Goal: Contribute content: Contribute content

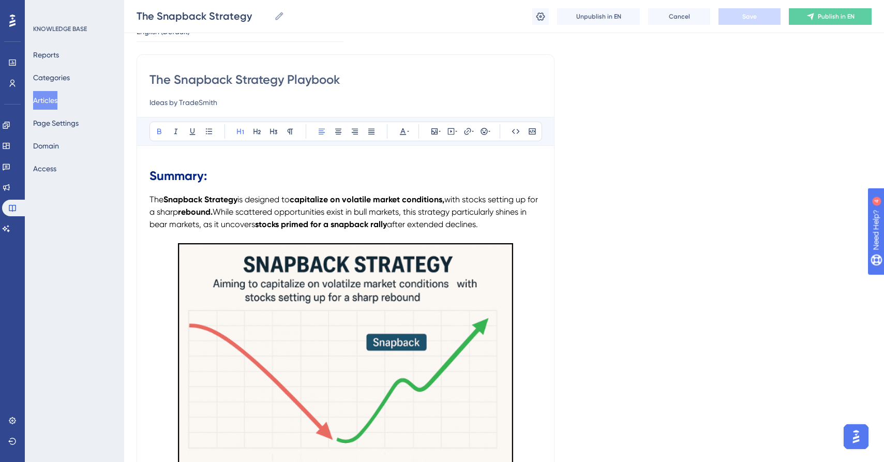
scroll to position [64, 0]
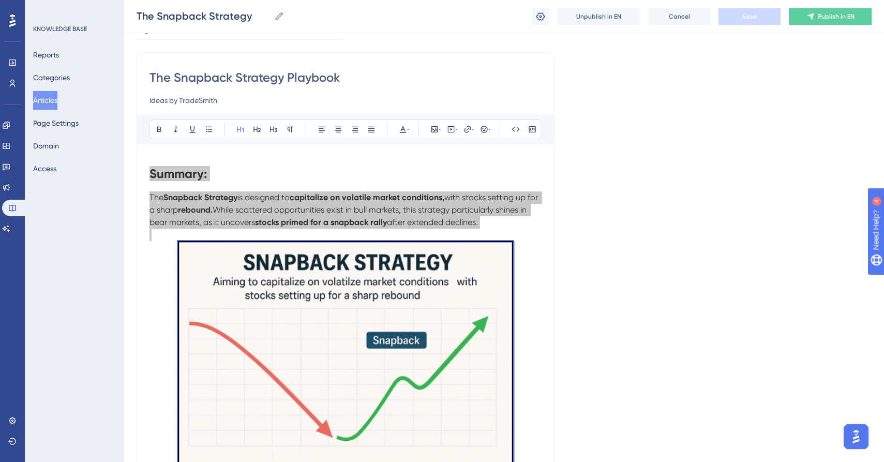
copy div "Loremip: Dol Sitametc Adipisci el seddoeiu te incididunt ut laboreet dolore mag…"
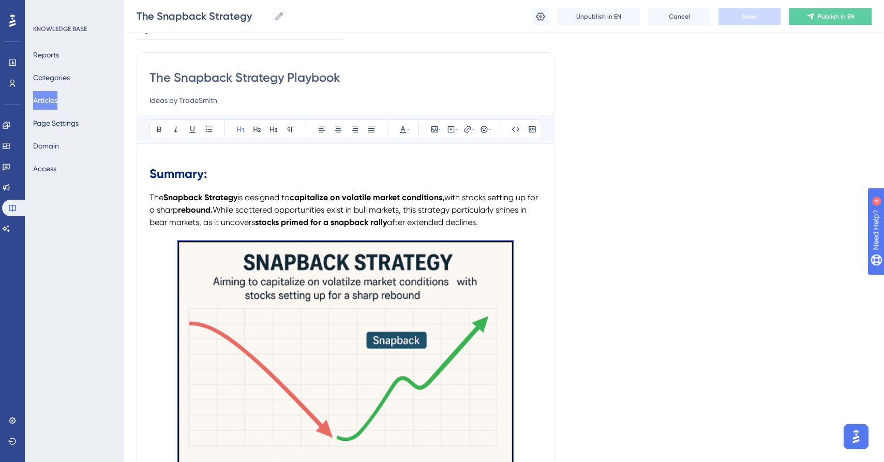
click at [43, 103] on button "Articles" at bounding box center [45, 100] width 24 height 19
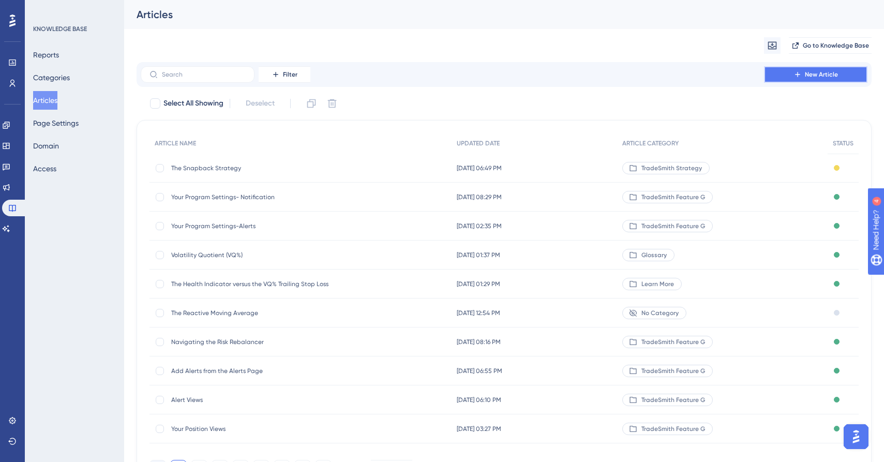
click at [796, 73] on icon at bounding box center [798, 74] width 8 height 8
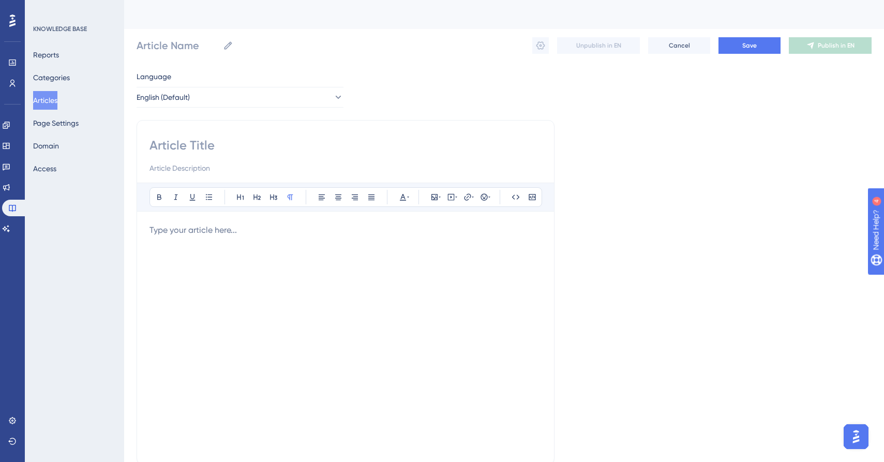
click at [236, 224] on p at bounding box center [346, 230] width 392 height 12
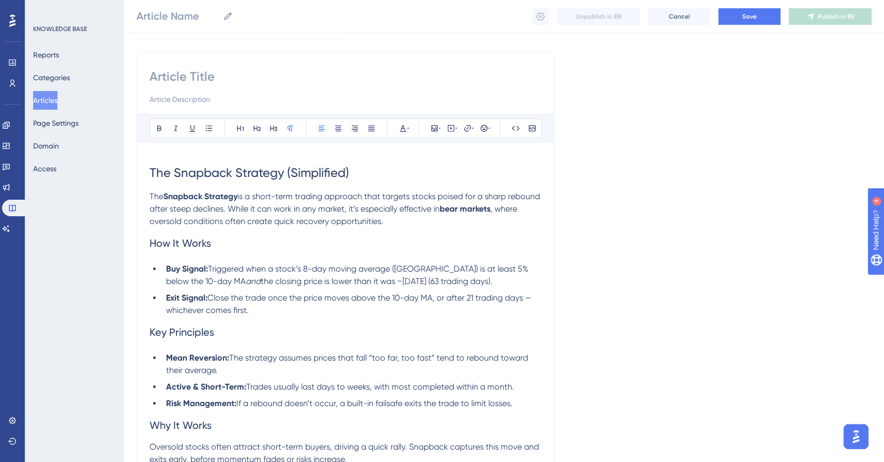
drag, startPoint x: 148, startPoint y: 172, endPoint x: 161, endPoint y: 214, distance: 43.4
click at [361, 251] on div "Bold Italic Underline Bullet Point Heading 1 Heading 2 Heading 3 Normal Align L…" at bounding box center [346, 264] width 418 height 427
drag, startPoint x: 150, startPoint y: 172, endPoint x: 513, endPoint y: 364, distance: 410.8
click at [513, 364] on div "The Snapback Strategy (Simplified) The Snapback Strategy is a short-term tradin…" at bounding box center [346, 310] width 392 height 310
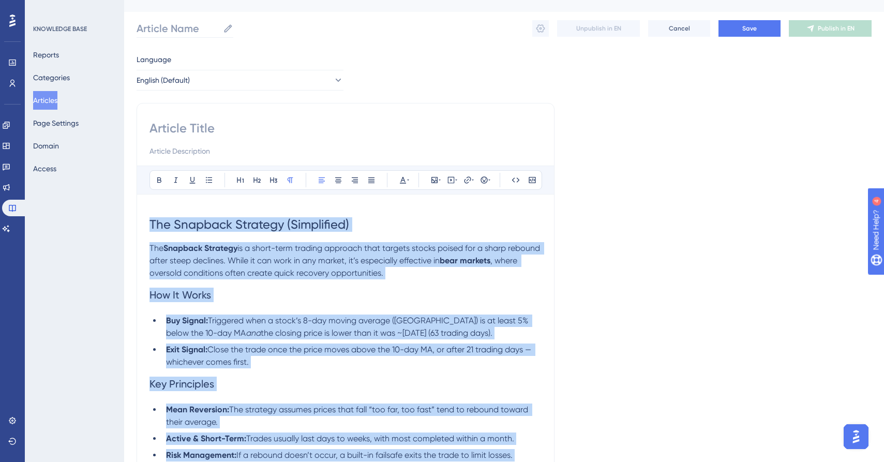
scroll to position [0, 0]
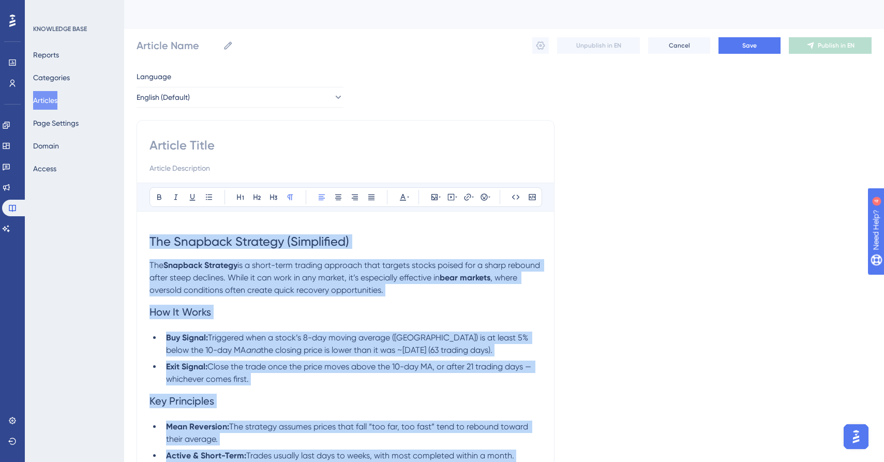
drag, startPoint x: 357, startPoint y: 348, endPoint x: 142, endPoint y: 55, distance: 363.7
click at [142, 54] on div "Performance Users Engagement Widgets Feedback Product Updates Knowledge Base AI…" at bounding box center [504, 313] width 760 height 626
click at [404, 197] on icon at bounding box center [403, 197] width 6 height 7
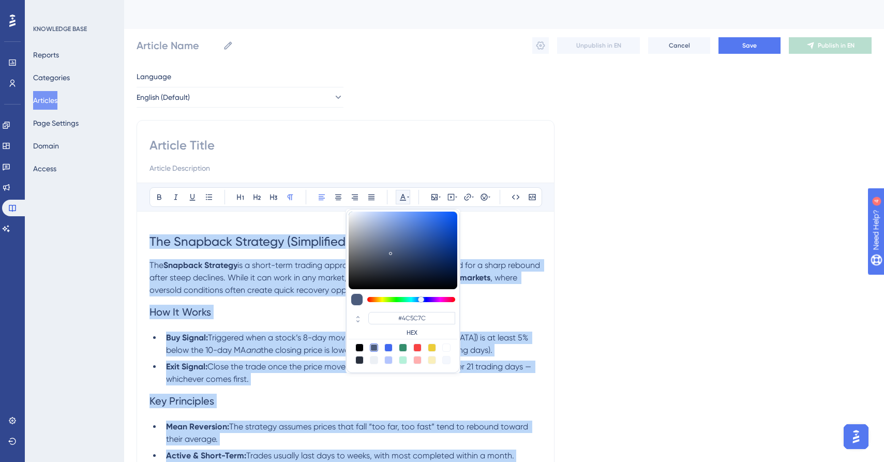
click at [359, 349] on div at bounding box center [359, 348] width 8 height 8
type input "#000000"
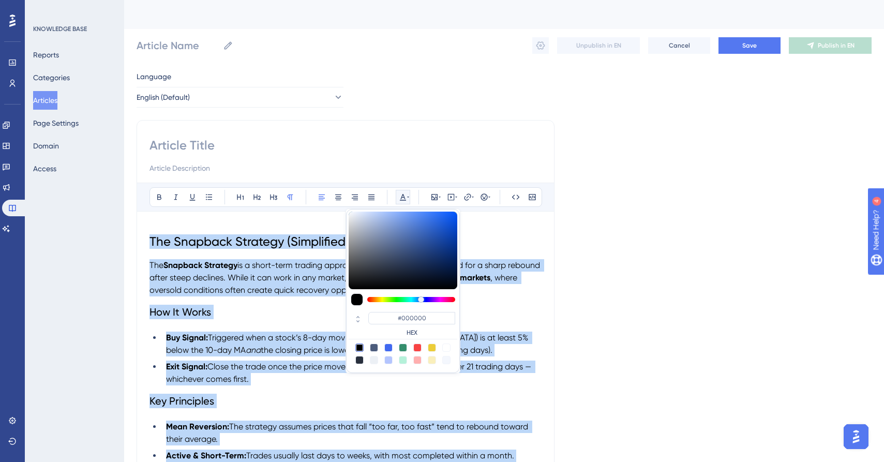
click at [278, 316] on h2 "How It Works" at bounding box center [346, 311] width 392 height 31
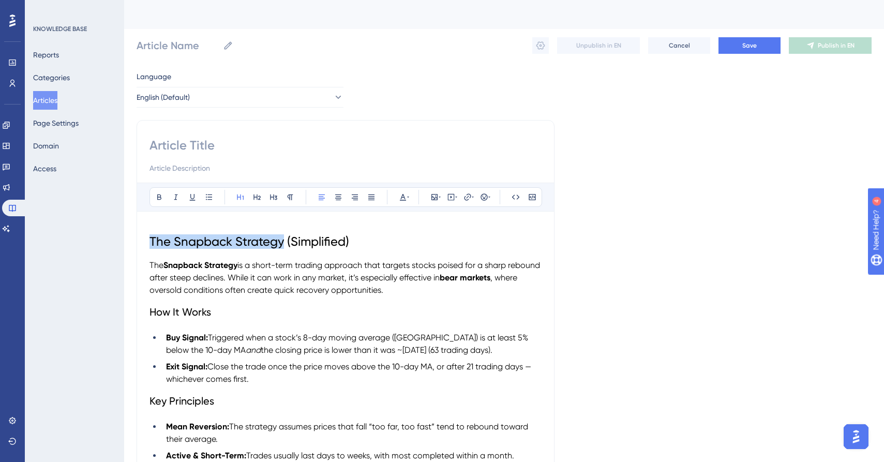
drag, startPoint x: 150, startPoint y: 239, endPoint x: 285, endPoint y: 244, distance: 134.6
click at [285, 244] on span "The Snapback Strategy (Simplified)" at bounding box center [250, 241] width 200 height 14
copy span "The Snapback Strategy"
click at [231, 44] on icon at bounding box center [229, 45] width 8 height 8
click at [219, 44] on input "Article Name" at bounding box center [178, 45] width 82 height 14
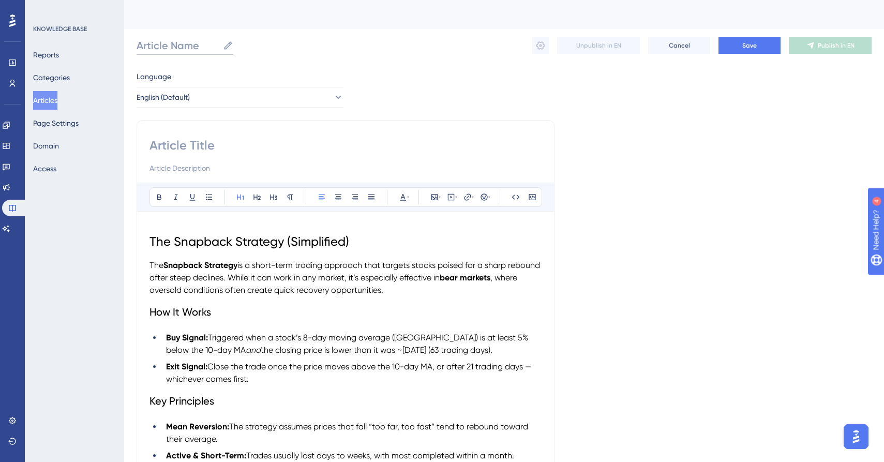
paste input "The Snapback Strategy"
type input "The Snapback Strategy"
click at [253, 143] on input at bounding box center [346, 145] width 392 height 17
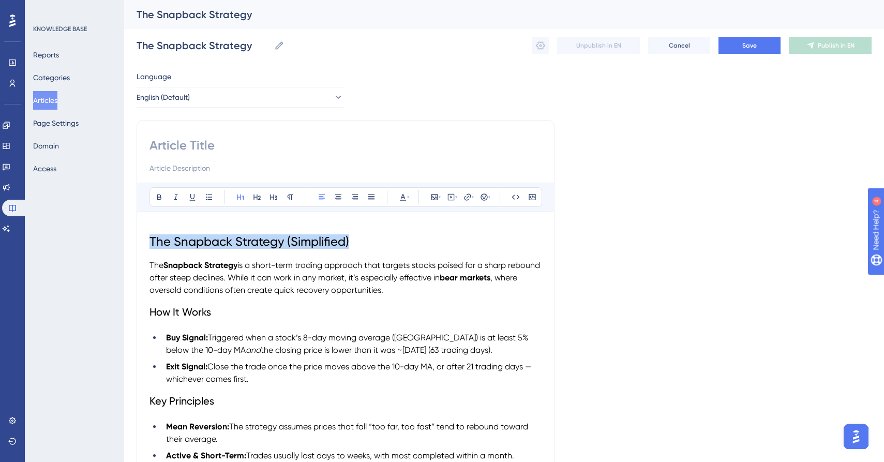
drag, startPoint x: 360, startPoint y: 239, endPoint x: 187, endPoint y: 238, distance: 172.3
click at [141, 234] on div "Bold Italic Underline Bullet Point Heading 1 Heading 2 Heading 3 Normal Align L…" at bounding box center [346, 333] width 418 height 427
copy span "The Snapback Strategy (Simplified)"
click at [181, 145] on input at bounding box center [346, 145] width 392 height 17
paste input "The Snapback Strategy (Simplified)"
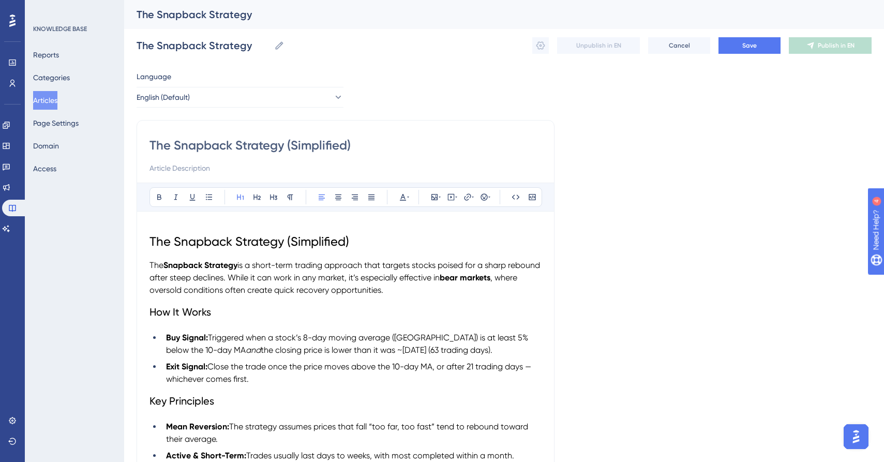
type input "The Snapback Strategy (Simplified)"
drag, startPoint x: 345, startPoint y: 244, endPoint x: 126, endPoint y: 237, distance: 218.9
click at [126, 237] on div "Performance Users Engagement Widgets Feedback Product Updates Knowledge Base AI…" at bounding box center [504, 313] width 760 height 626
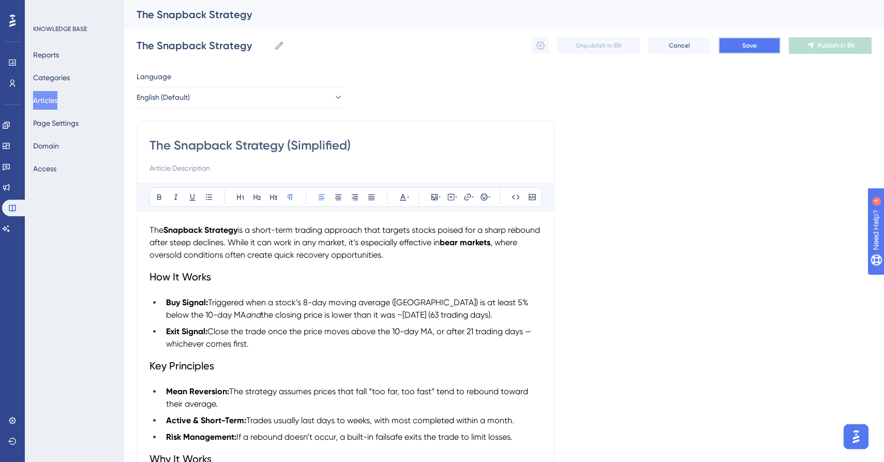
click at [747, 42] on span "Save" at bounding box center [749, 45] width 14 height 8
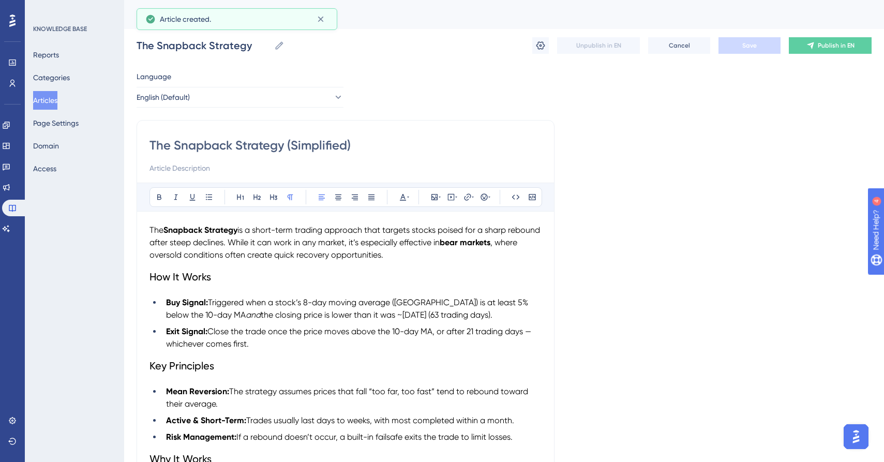
scroll to position [29, 0]
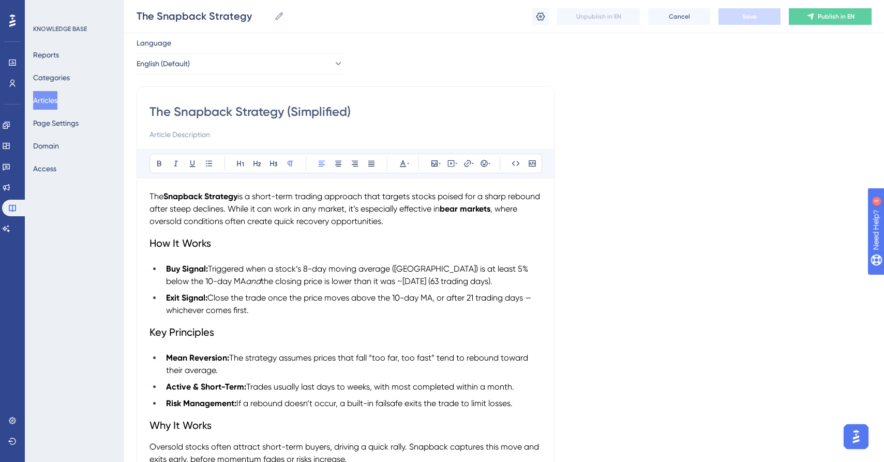
click at [46, 100] on button "Articles" at bounding box center [45, 100] width 24 height 19
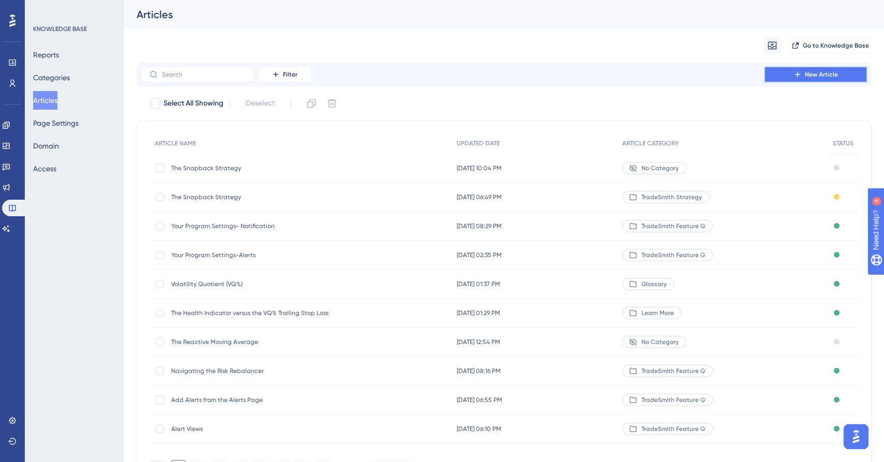
click at [820, 69] on button "New Article" at bounding box center [815, 74] width 103 height 17
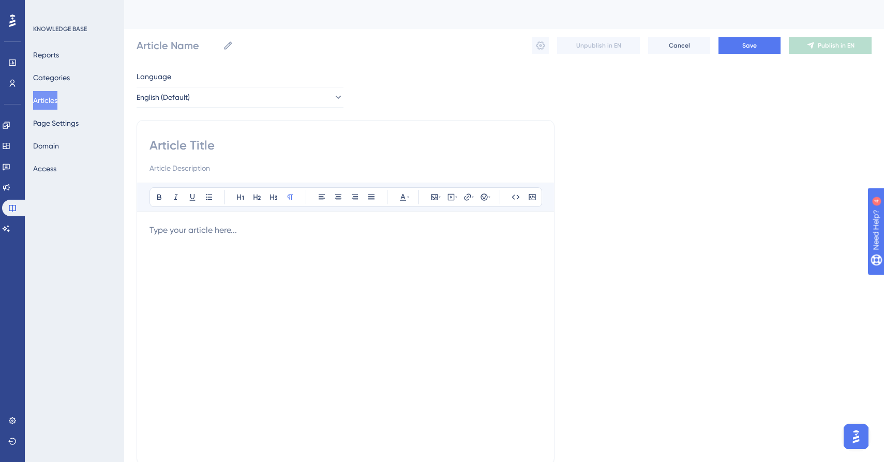
click at [209, 250] on div at bounding box center [346, 338] width 392 height 228
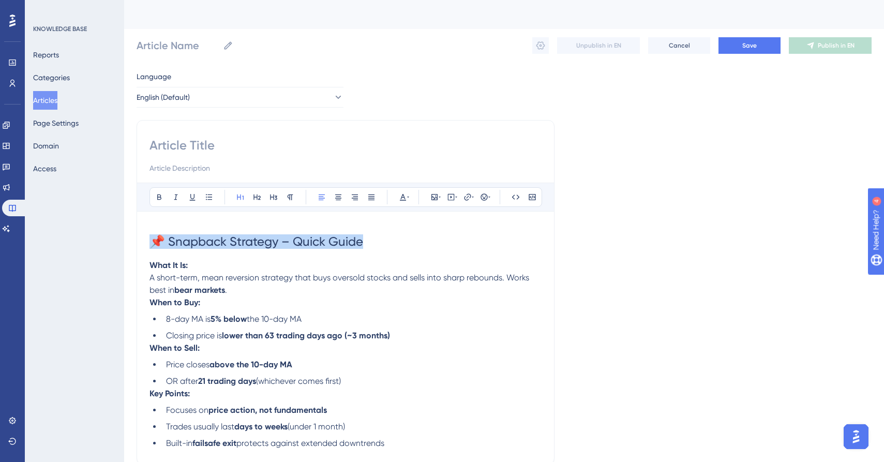
drag, startPoint x: 367, startPoint y: 241, endPoint x: 146, endPoint y: 234, distance: 220.5
click at [146, 234] on div "Bold Italic Underline Bullet Point Heading 1 Heading 2 Heading 3 Normal Align L…" at bounding box center [346, 292] width 418 height 345
copy span "📌 Snapback Strategy – Quick Guide"
click at [167, 151] on input at bounding box center [346, 145] width 392 height 17
paste input "📌 Snapback Strategy – Quick Guide"
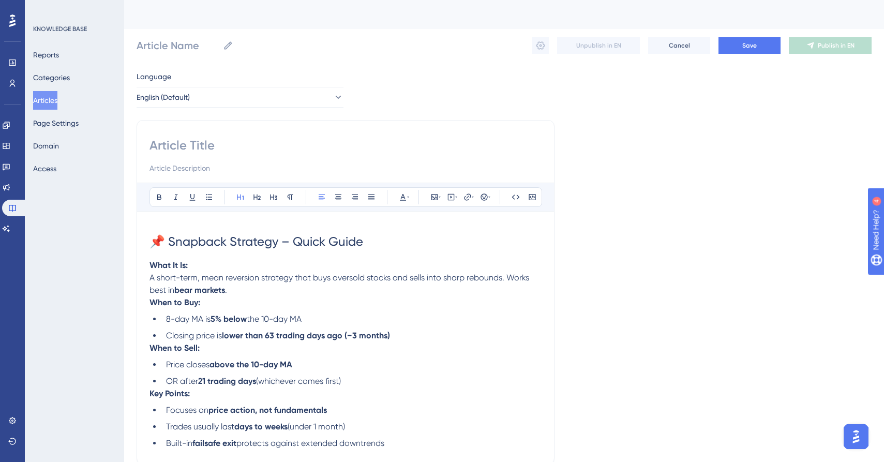
type input "📌 Snapback Strategy – Quick Guide"
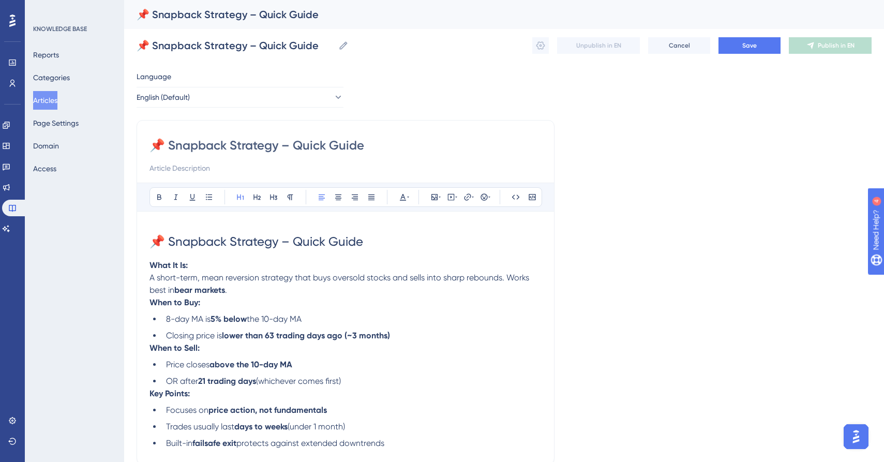
click at [530, 320] on li "8-day MA is 5% below the 10-day MA" at bounding box center [352, 319] width 380 height 12
drag, startPoint x: 165, startPoint y: 145, endPoint x: 174, endPoint y: 151, distance: 11.2
click at [165, 145] on input "📌 Snapback Strategy – Quick Guide" at bounding box center [346, 145] width 392 height 17
type input "Snapback Strategy – Quick Guide"
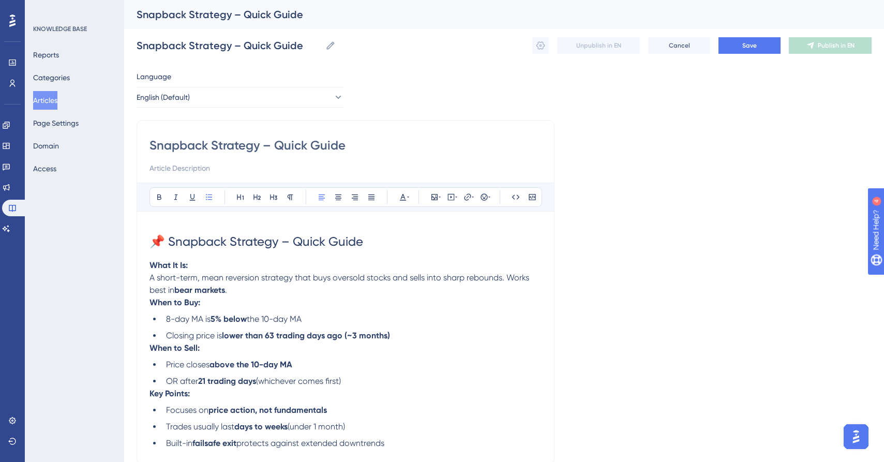
type input "Snapback Strategy – Quick Guide"
drag, startPoint x: 381, startPoint y: 238, endPoint x: 127, endPoint y: 226, distance: 253.8
click at [127, 226] on div "Performance Users Engagement Widgets Feedback Product Updates Knowledge Base AI…" at bounding box center [504, 271] width 760 height 543
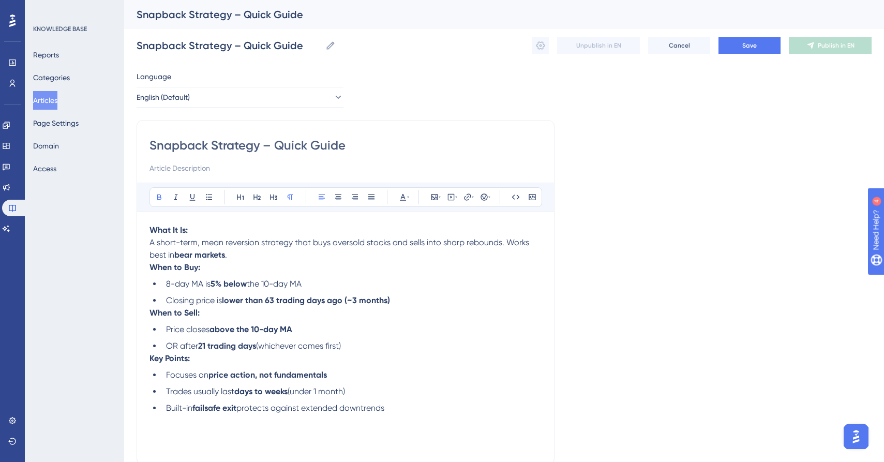
drag, startPoint x: 148, startPoint y: 226, endPoint x: 417, endPoint y: 404, distance: 322.7
click at [360, 399] on div "Snapback Strategy – Quick Guide Bold Italic Underline Bullet Point Heading 1 He…" at bounding box center [346, 292] width 418 height 345
drag, startPoint x: 421, startPoint y: 410, endPoint x: 155, endPoint y: 202, distance: 337.2
click at [148, 217] on div "Snapback Strategy – Quick Guide Bold Italic Underline Bullet Point Heading 1 He…" at bounding box center [346, 292] width 418 height 345
click at [408, 197] on icon at bounding box center [408, 197] width 2 height 8
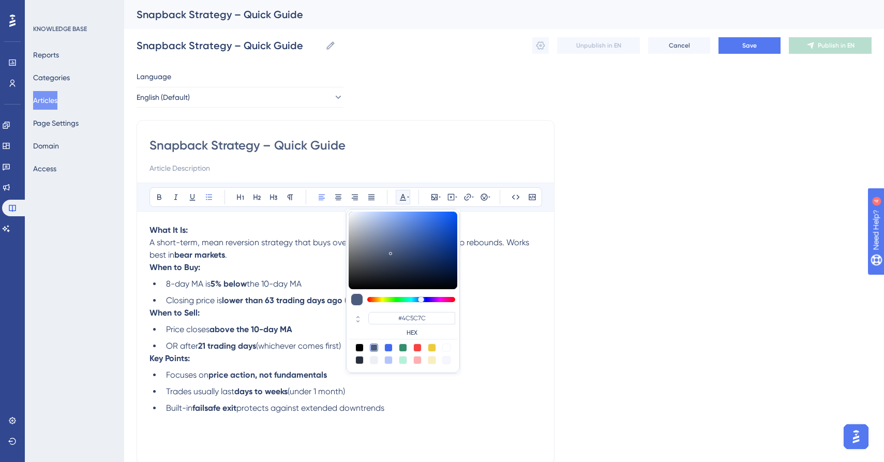
click at [356, 347] on div at bounding box center [359, 348] width 8 height 8
type input "#000000"
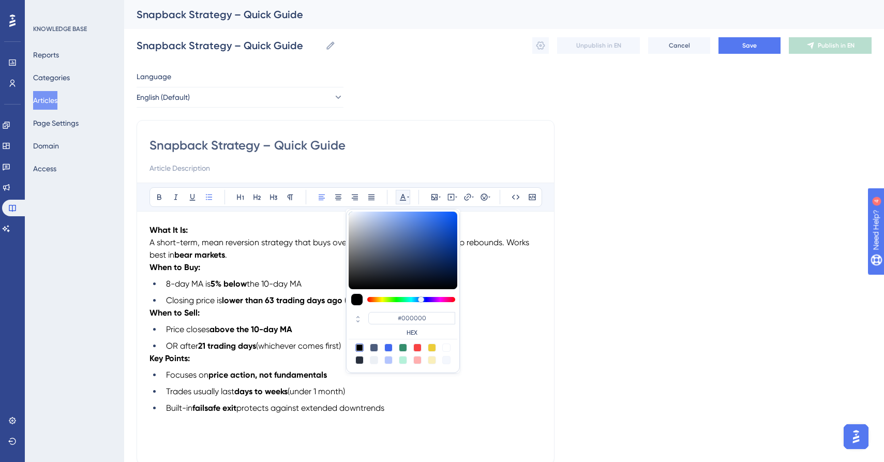
click at [292, 213] on div "Bold Italic Underline Bullet Point Heading 1 Heading 2 Heading 3 Normal Align L…" at bounding box center [346, 317] width 392 height 269
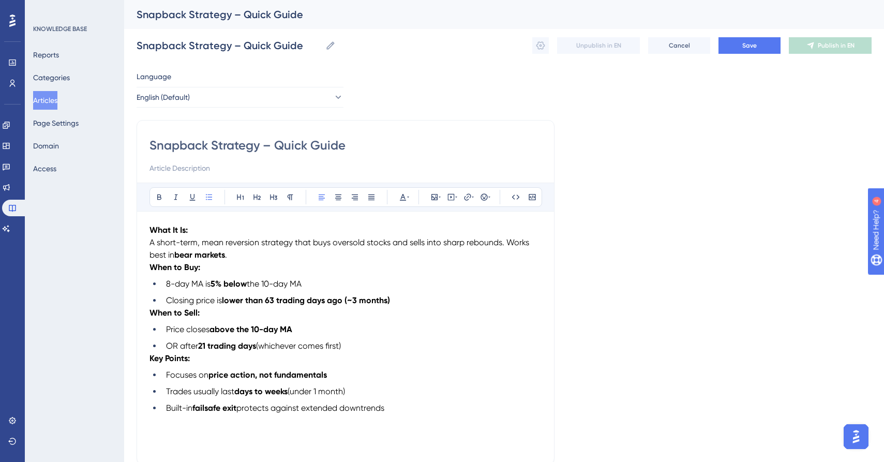
drag, startPoint x: 249, startPoint y: 255, endPoint x: 244, endPoint y: 248, distance: 7.8
click at [249, 254] on p "What It Is: A short-term, mean reversion strategy that buys oversold stocks and…" at bounding box center [346, 242] width 392 height 37
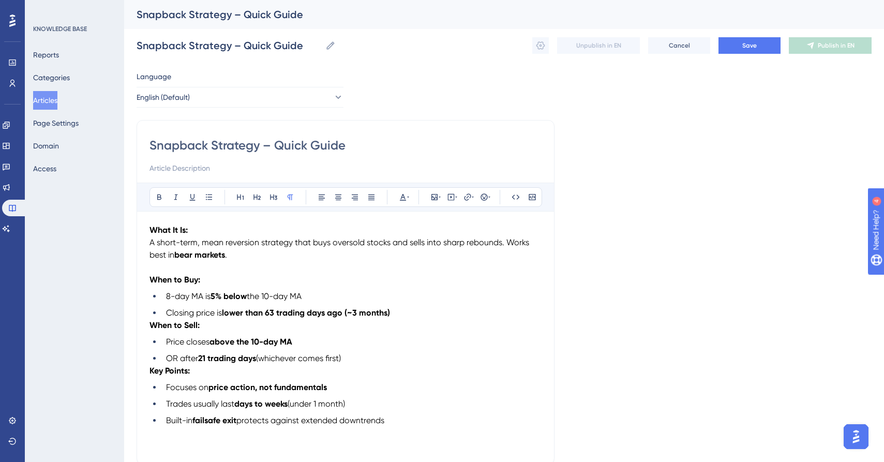
click at [198, 230] on p "What It Is: A short-term, mean reversion strategy that buys oversold stocks and…" at bounding box center [346, 242] width 392 height 37
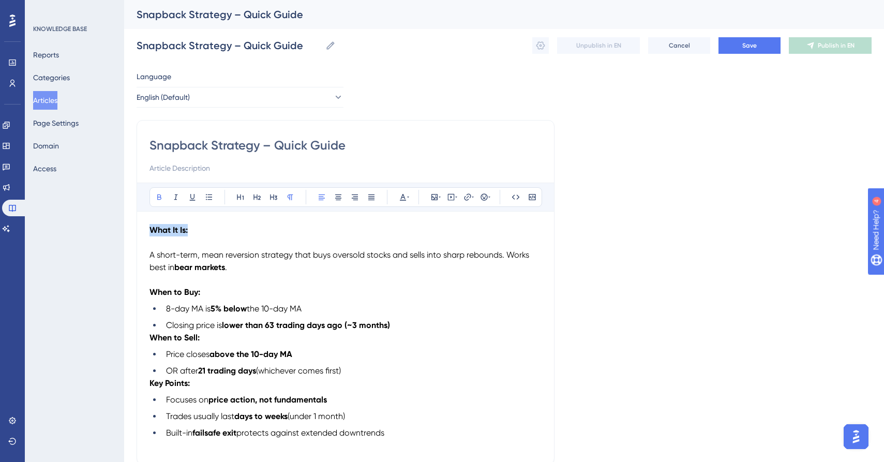
drag, startPoint x: 150, startPoint y: 229, endPoint x: 228, endPoint y: 230, distance: 78.1
click at [228, 230] on p "What It Is:" at bounding box center [346, 230] width 392 height 12
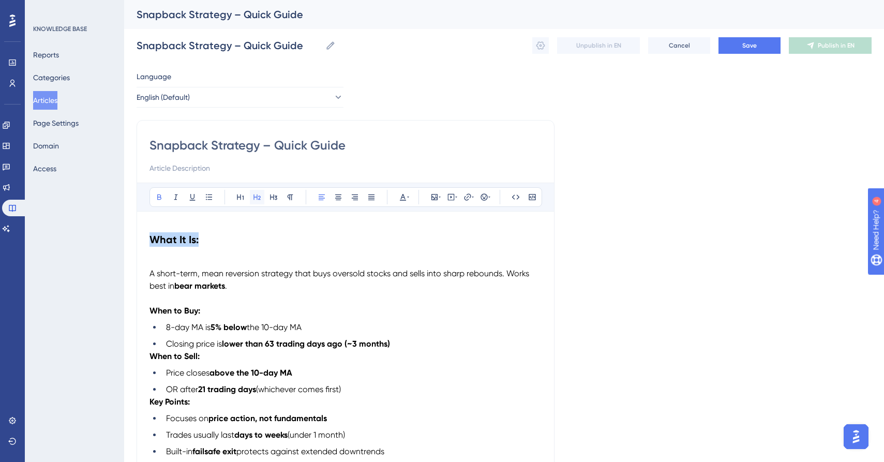
click at [255, 198] on icon at bounding box center [257, 197] width 8 height 8
click at [237, 251] on h2 "What It Is:" at bounding box center [346, 239] width 392 height 31
click at [148, 270] on div "Snapback Strategy – Quick Guide Bold Italic Underline Bullet Point Heading 1 He…" at bounding box center [346, 295] width 418 height 351
click at [152, 272] on span "A short-term, mean reversion strategy that buys oversold stocks and sells into …" at bounding box center [341, 279] width 382 height 22
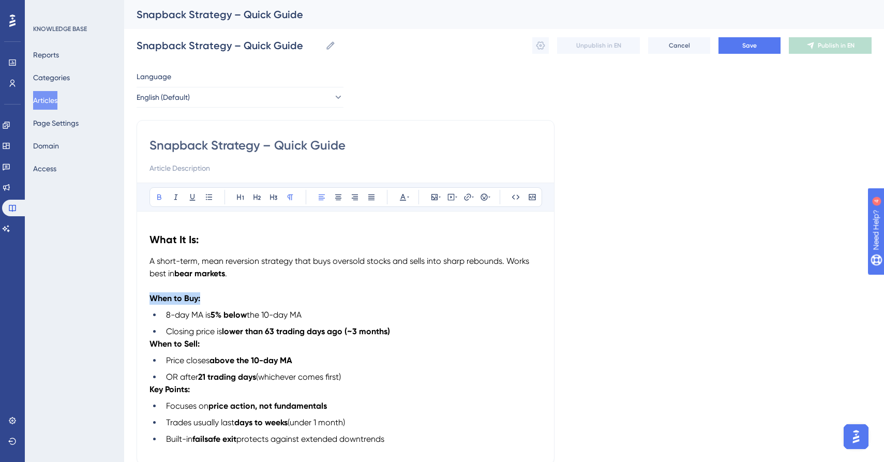
drag, startPoint x: 208, startPoint y: 296, endPoint x: 148, endPoint y: 295, distance: 60.0
click at [148, 295] on div "Snapback Strategy – Quick Guide Bold Italic Underline Bullet Point Heading 1 He…" at bounding box center [346, 292] width 418 height 345
click at [259, 196] on icon at bounding box center [256, 198] width 7 height 6
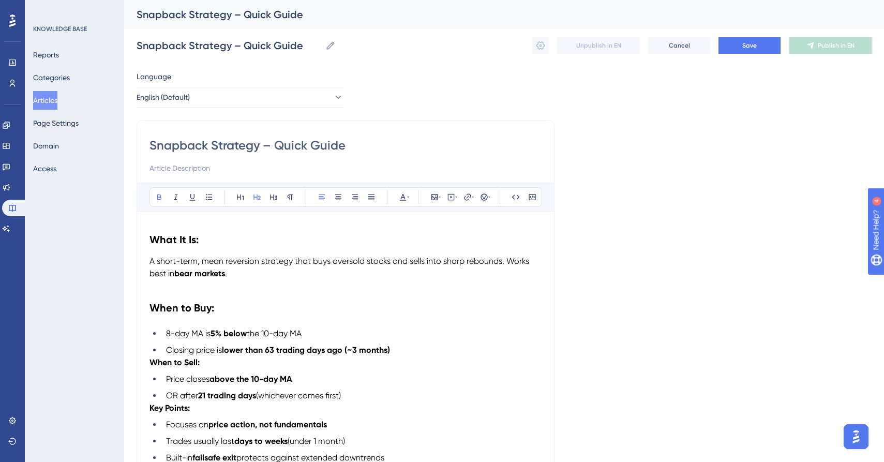
click at [243, 313] on h2 "When to Buy:" at bounding box center [346, 307] width 392 height 31
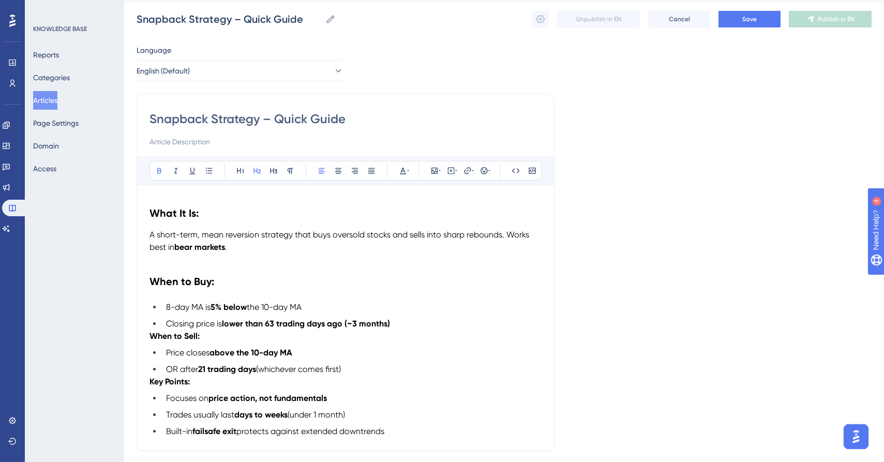
scroll to position [42, 0]
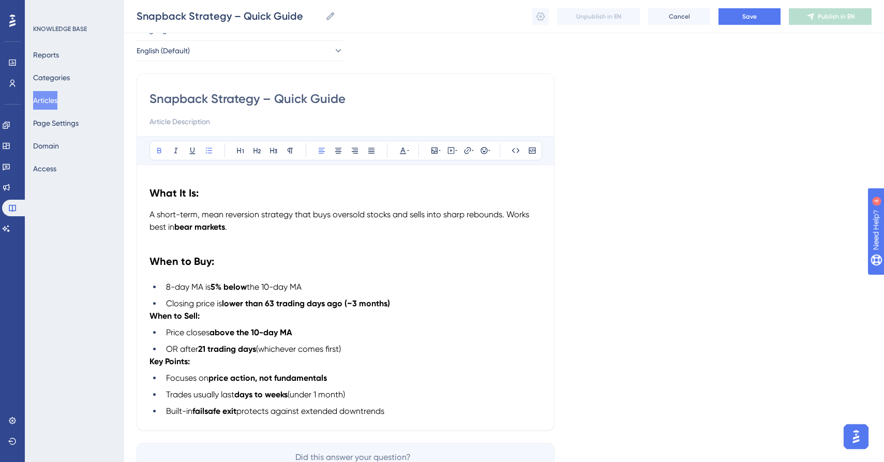
click at [411, 305] on li "Closing price is lower than 63 trading days ago (~3 months)" at bounding box center [352, 303] width 380 height 12
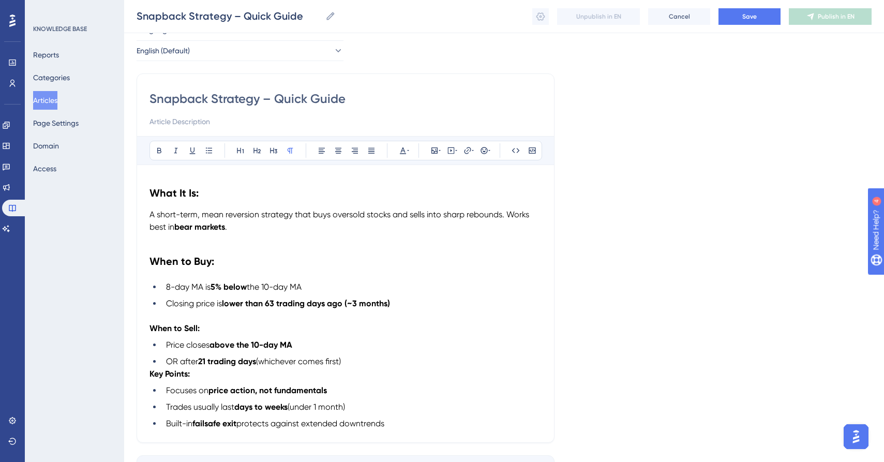
click at [150, 328] on strong "When to Sell:" at bounding box center [175, 328] width 50 height 10
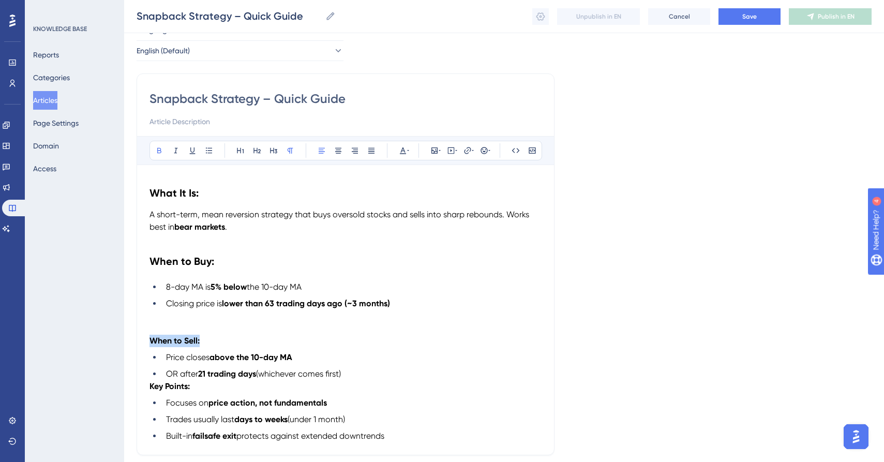
drag, startPoint x: 233, startPoint y: 336, endPoint x: 138, endPoint y: 337, distance: 95.2
click at [138, 337] on div "Snapback Strategy – Quick Guide Bold Italic Underline Bullet Point Heading 1 He…" at bounding box center [346, 264] width 418 height 382
click at [257, 147] on icon at bounding box center [257, 150] width 8 height 8
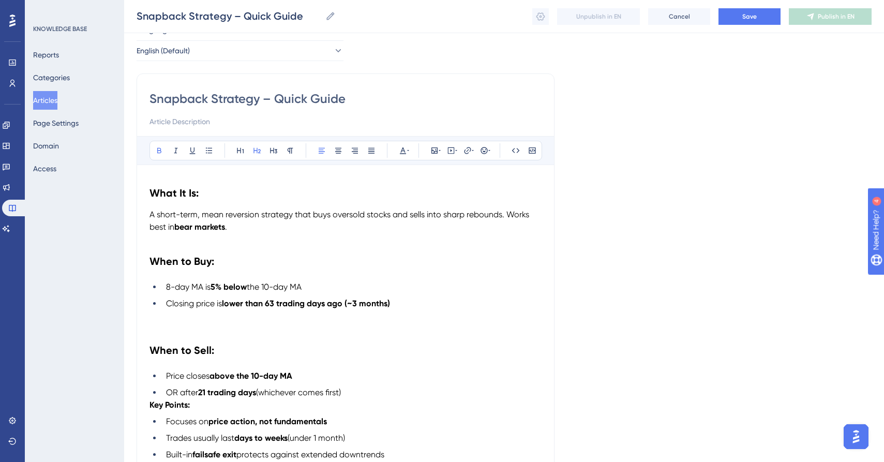
click at [258, 359] on h2 "When to Sell:" at bounding box center [346, 350] width 392 height 31
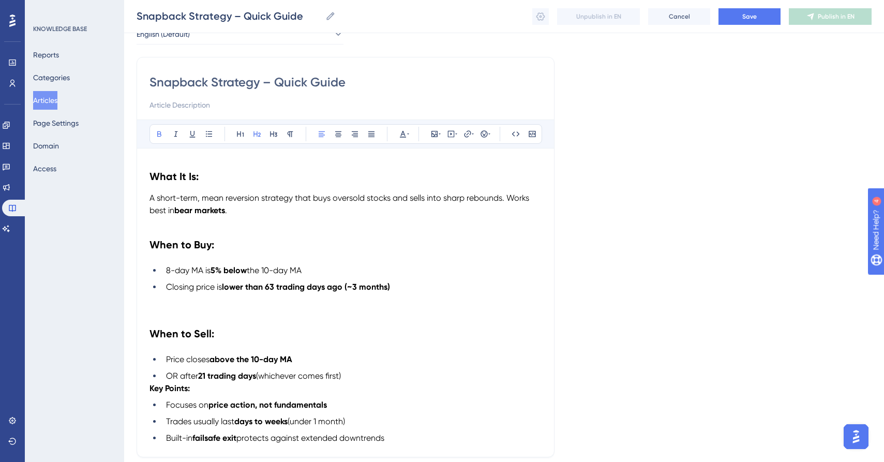
scroll to position [152, 0]
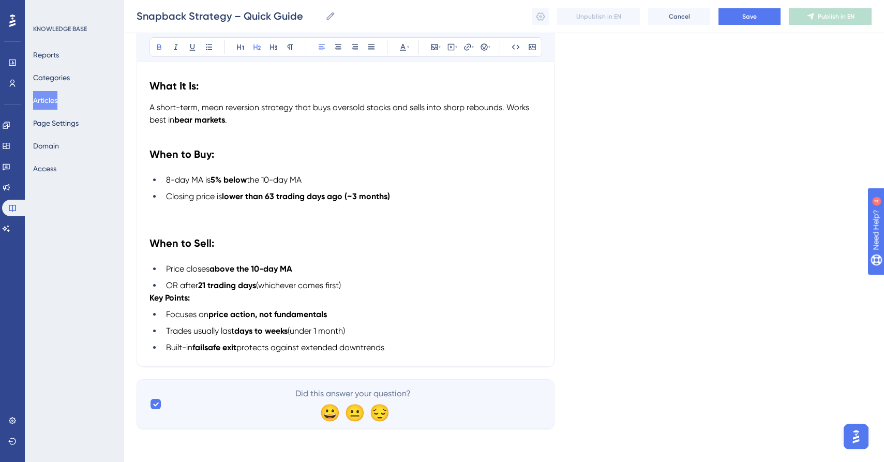
click at [151, 295] on strong "Key Points:" at bounding box center [170, 298] width 40 height 10
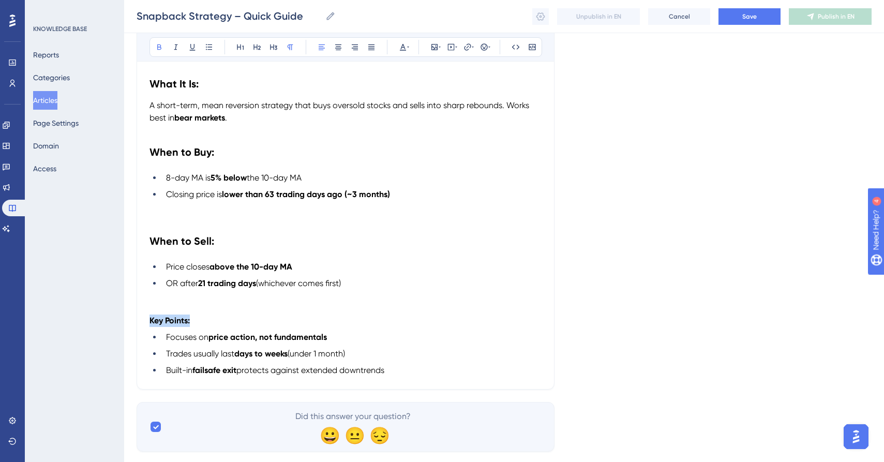
drag, startPoint x: 180, startPoint y: 320, endPoint x: 110, endPoint y: 316, distance: 70.0
click at [124, 316] on div "Performance Users Engagement Widgets Feedback Product Updates Knowledge Base AI…" at bounding box center [504, 158] width 760 height 620
click at [258, 47] on icon at bounding box center [257, 47] width 8 height 8
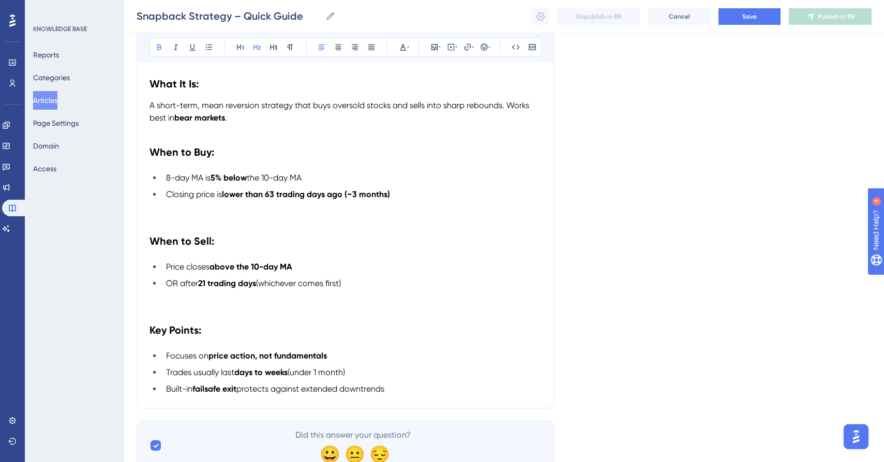
click at [247, 317] on h2 "Key Points:" at bounding box center [346, 330] width 392 height 31
click at [150, 237] on strong "When to Sell:" at bounding box center [182, 241] width 65 height 12
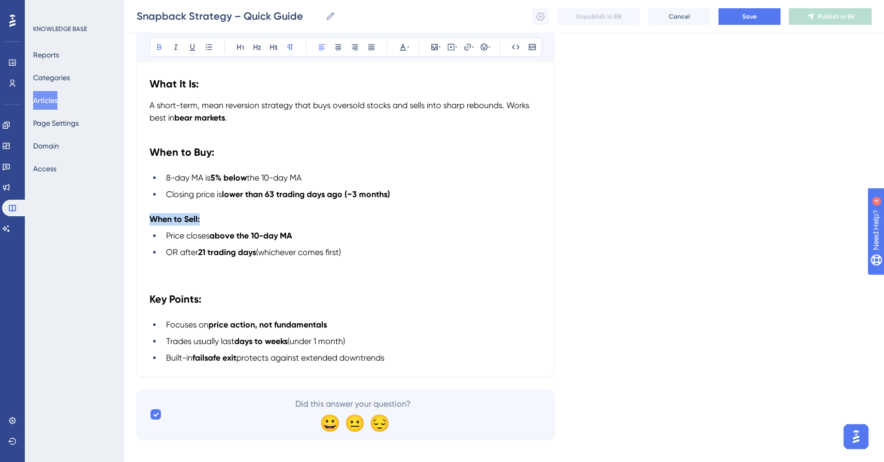
drag, startPoint x: 213, startPoint y: 221, endPoint x: 134, endPoint y: 216, distance: 79.4
click at [134, 216] on div "Performance Users Engagement Widgets Feedback Product Updates Knowledge Base AI…" at bounding box center [504, 151] width 760 height 607
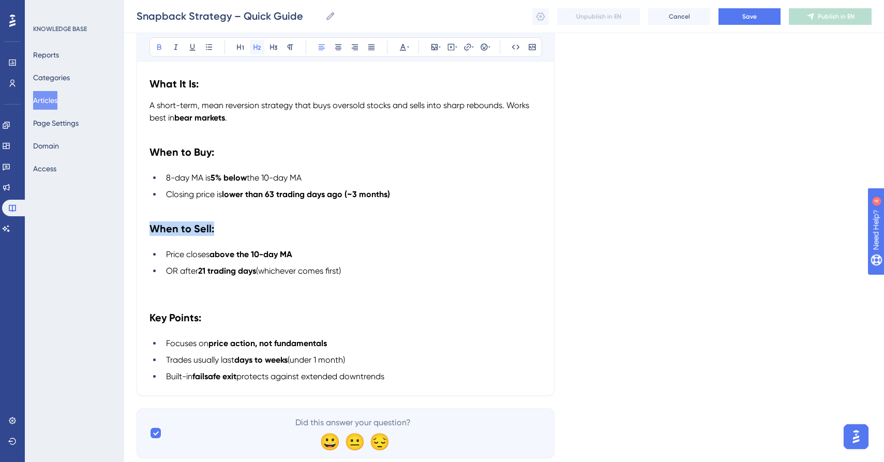
click at [254, 43] on icon at bounding box center [257, 47] width 8 height 8
click at [273, 225] on h2 "When to Sell:" at bounding box center [346, 228] width 392 height 31
click at [150, 317] on strong "Key Points:" at bounding box center [176, 317] width 52 height 12
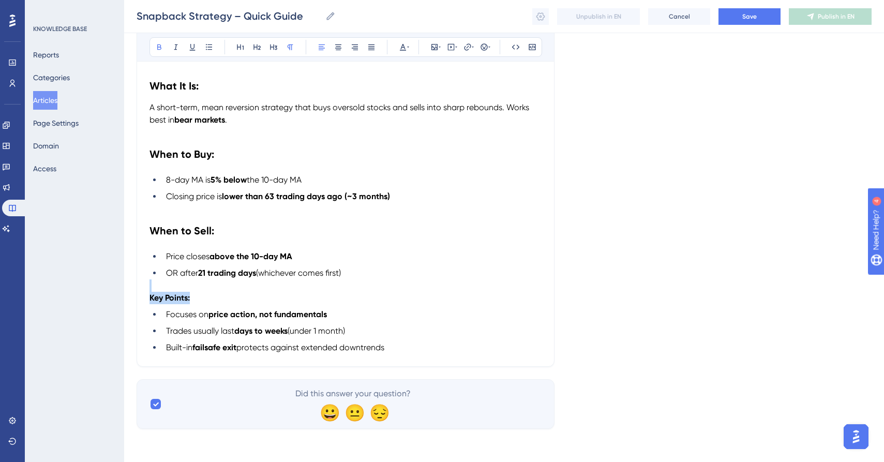
drag, startPoint x: 210, startPoint y: 296, endPoint x: 102, endPoint y: 290, distance: 107.3
click at [124, 290] on div "Performance Users Engagement Widgets Feedback Product Updates Knowledge Base AI…" at bounding box center [504, 147] width 760 height 595
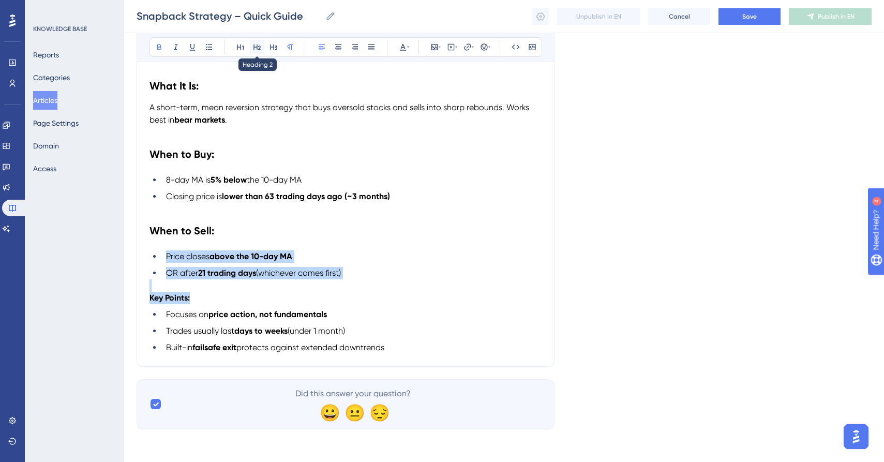
click at [259, 47] on icon at bounding box center [257, 47] width 8 height 8
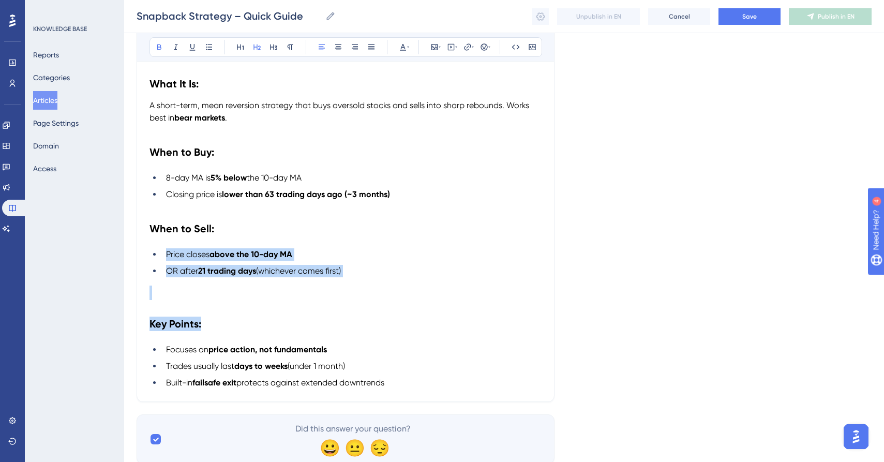
click at [274, 334] on h2 "Key Points:" at bounding box center [346, 323] width 392 height 31
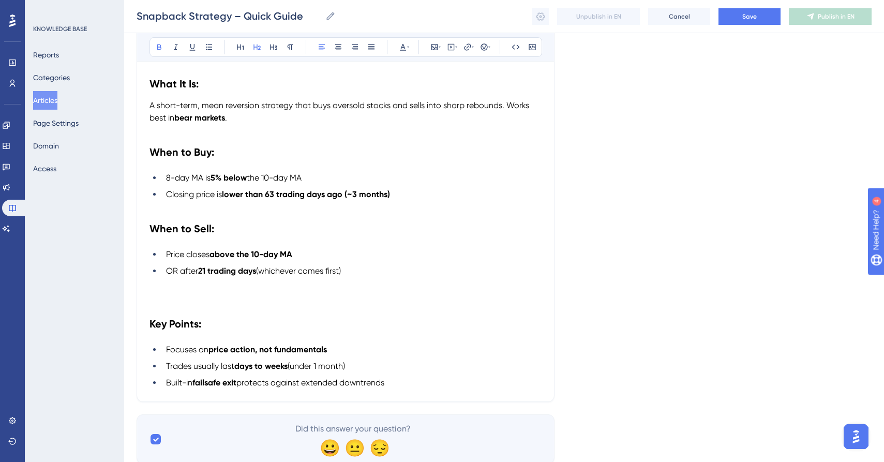
click at [467, 364] on li "Trades usually last days to weeks (under 1 month)" at bounding box center [352, 366] width 380 height 12
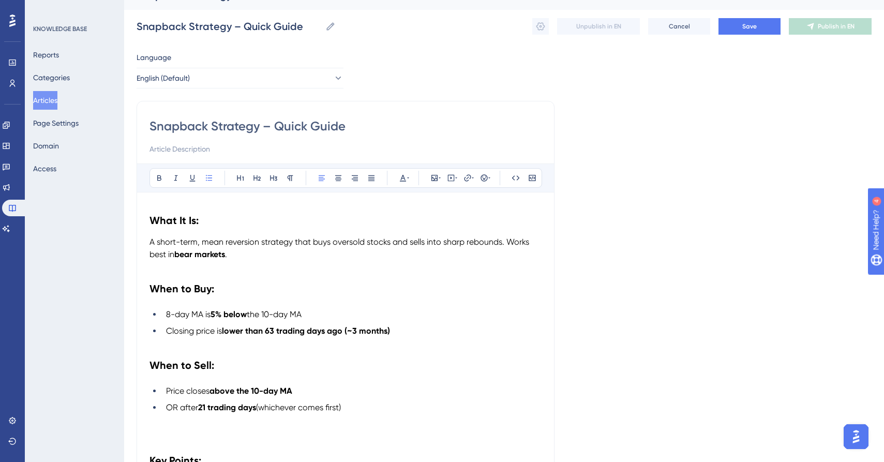
scroll to position [0, 0]
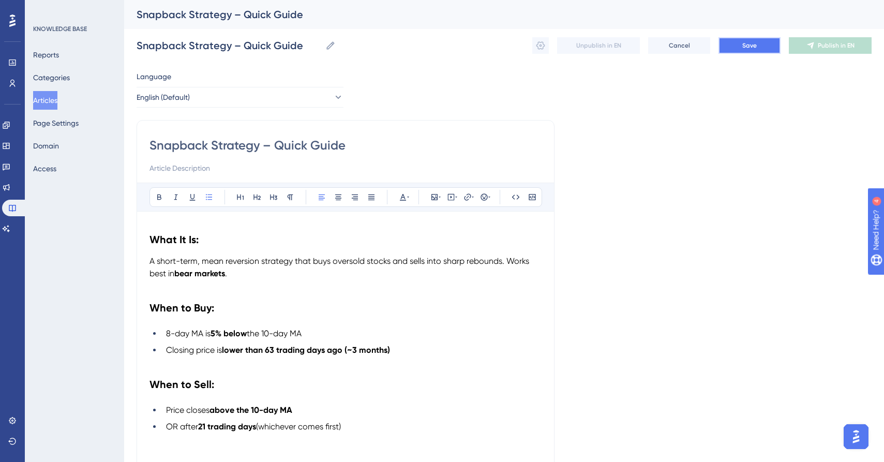
click at [738, 50] on button "Save" at bounding box center [750, 45] width 62 height 17
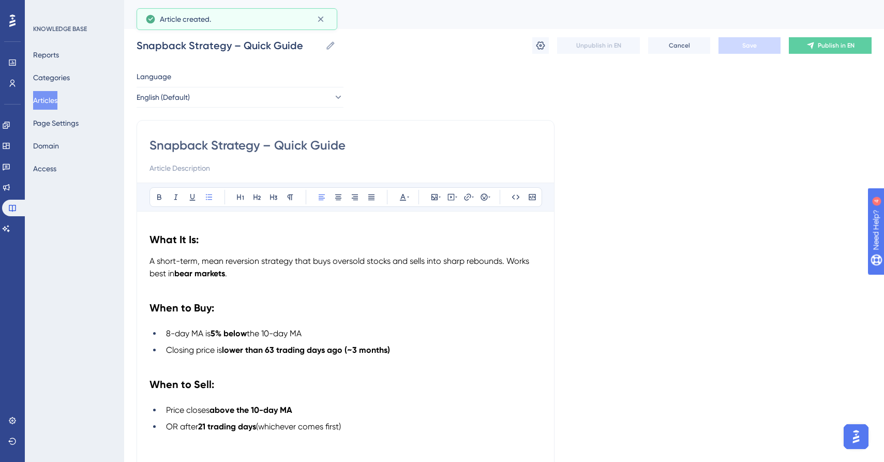
scroll to position [76, 0]
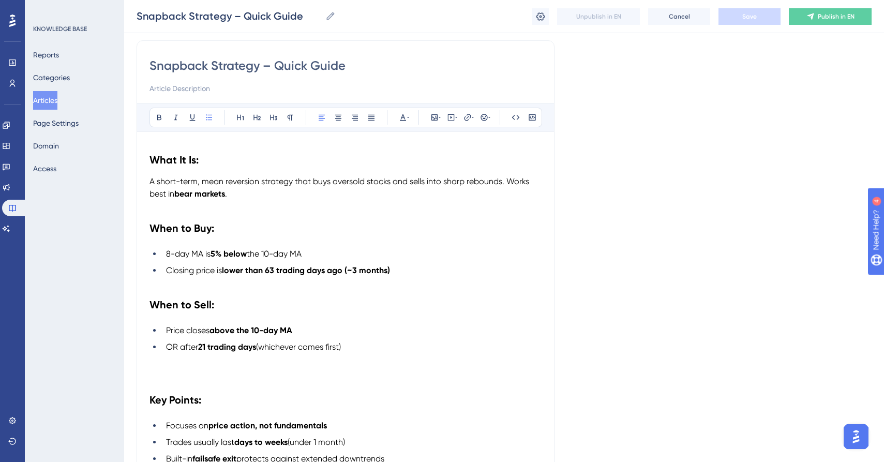
click at [51, 99] on button "Articles" at bounding box center [45, 100] width 24 height 19
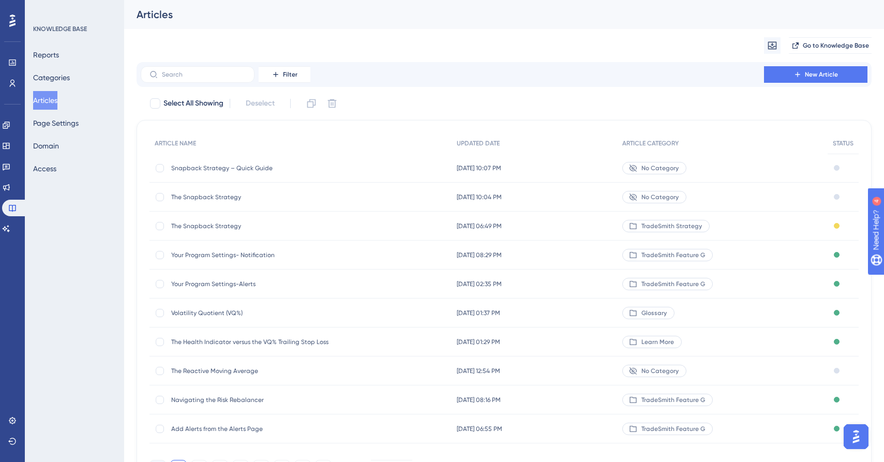
click at [221, 226] on span "The Snapback Strategy" at bounding box center [254, 226] width 166 height 8
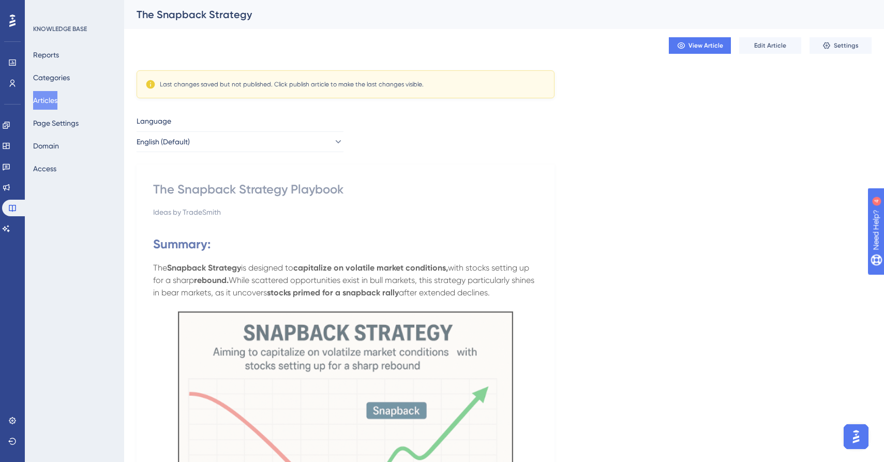
click at [348, 190] on div "The Snapback Strategy Playbook" at bounding box center [345, 189] width 385 height 17
click at [283, 187] on div "The Snapback Strategy Playbook" at bounding box center [345, 189] width 385 height 17
click at [273, 14] on div "The Snapback Strategy" at bounding box center [491, 14] width 709 height 14
drag, startPoint x: 267, startPoint y: 8, endPoint x: 260, endPoint y: 13, distance: 8.9
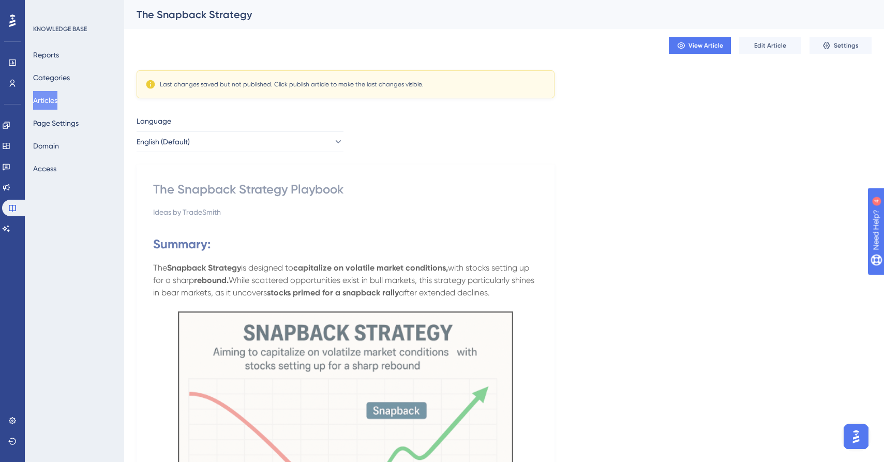
click at [265, 10] on div "The Snapback Strategy" at bounding box center [491, 14] width 709 height 14
drag, startPoint x: 259, startPoint y: 15, endPoint x: 251, endPoint y: 16, distance: 7.8
click at [256, 16] on div "The Snapback Strategy" at bounding box center [491, 14] width 709 height 14
click at [242, 14] on div "The Snapback Strategy" at bounding box center [491, 14] width 709 height 14
click at [787, 46] on button "Edit Article" at bounding box center [770, 45] width 62 height 17
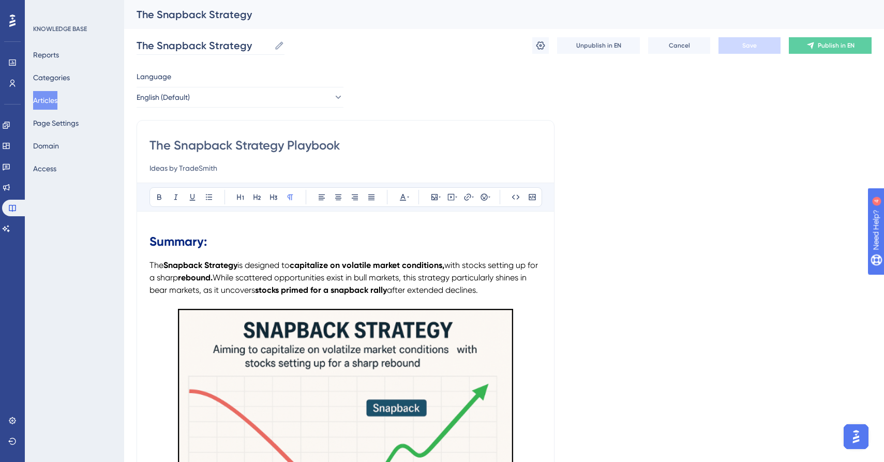
scroll to position [659, 0]
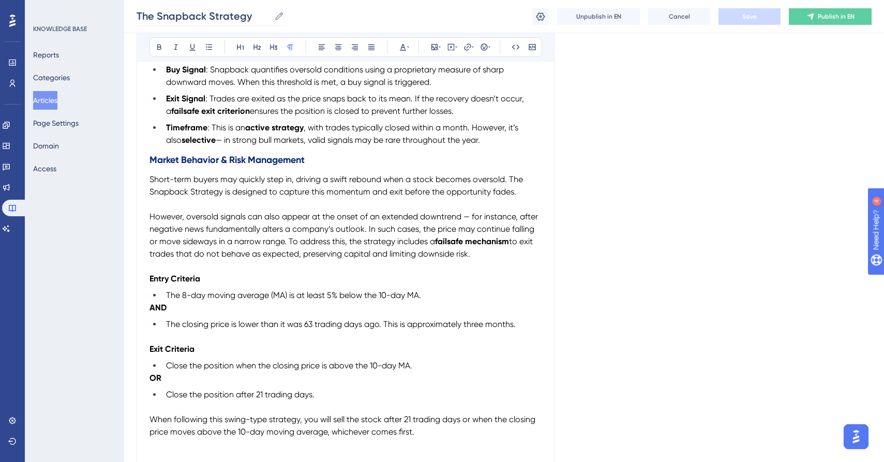
click at [277, 19] on icon at bounding box center [280, 16] width 8 height 8
click at [270, 19] on input "The Snapback Strategy" at bounding box center [203, 16] width 133 height 14
type input "The Snapback Strategy Playbook"
click at [758, 11] on button "Save" at bounding box center [750, 16] width 62 height 17
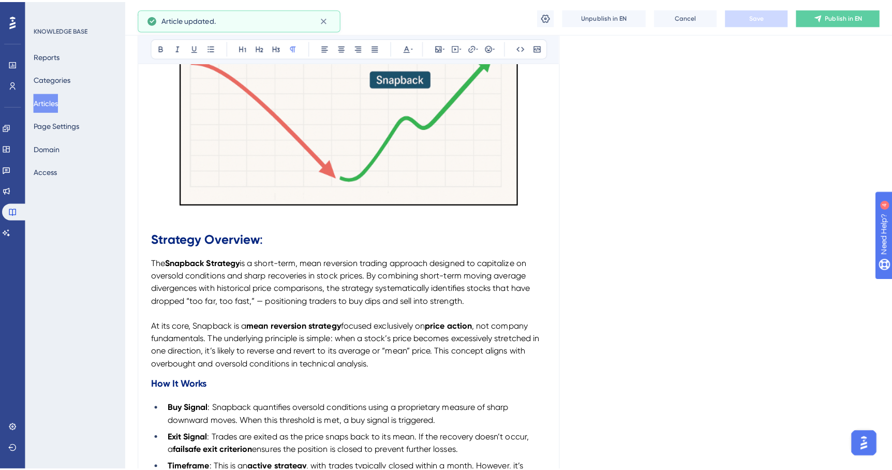
scroll to position [0, 0]
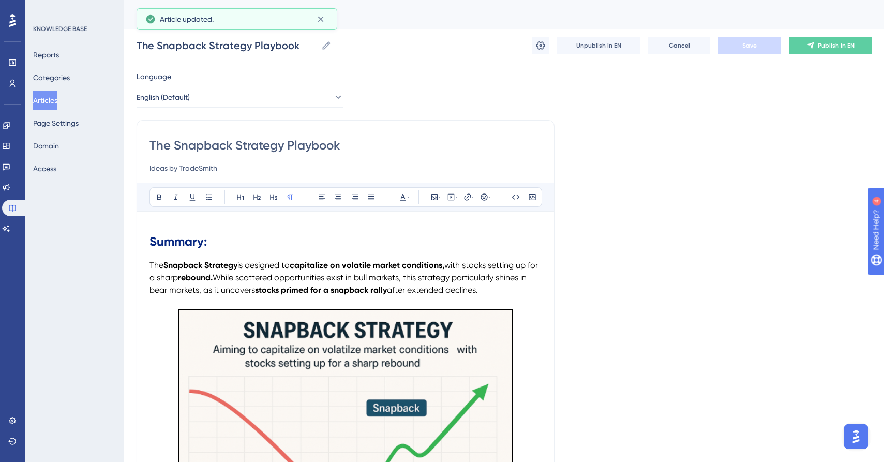
click at [52, 103] on button "Articles" at bounding box center [45, 100] width 24 height 19
